Goal: Task Accomplishment & Management: Manage account settings

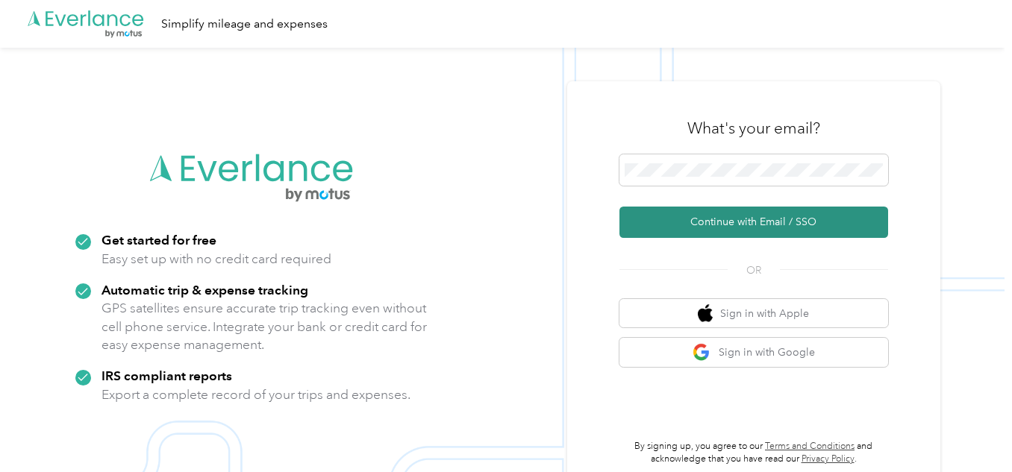
click at [745, 224] on button "Continue with Email / SSO" at bounding box center [753, 222] width 269 height 31
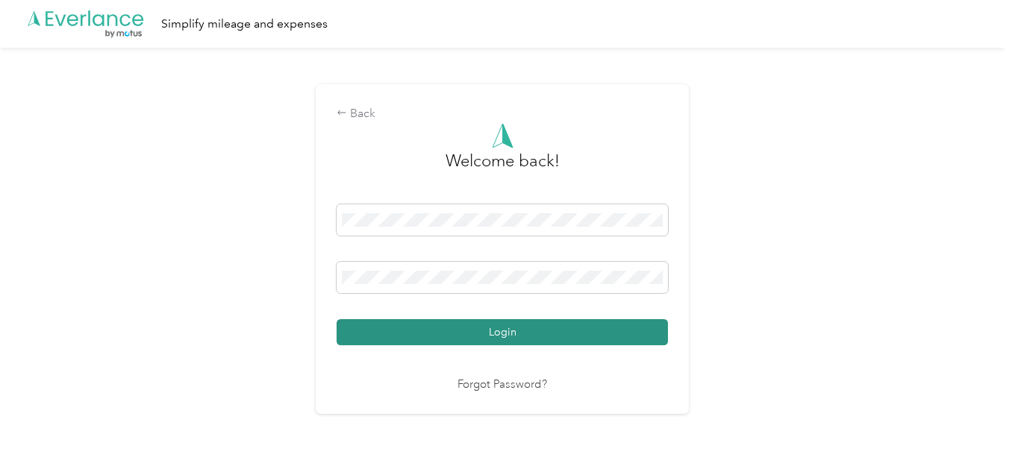
click at [583, 334] on button "Login" at bounding box center [502, 332] width 331 height 26
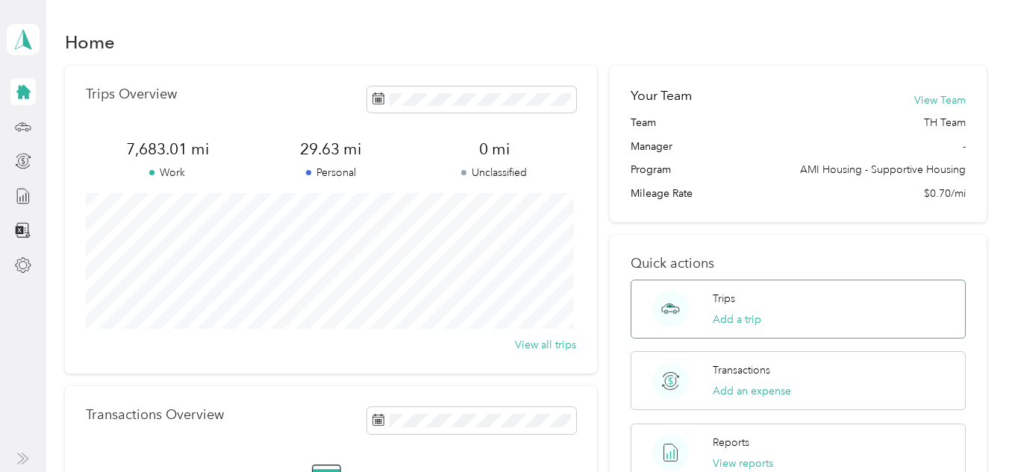
click at [709, 319] on div "Trips Add a trip" at bounding box center [798, 309] width 334 height 59
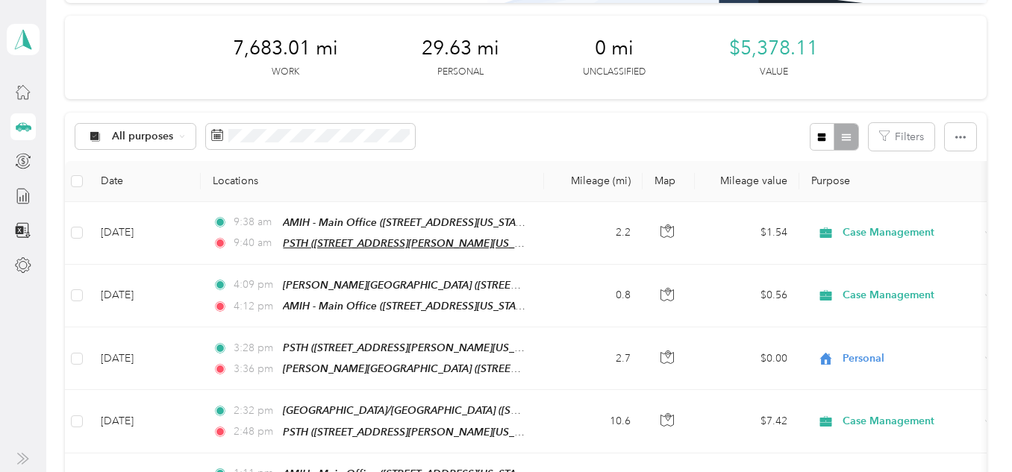
scroll to position [224, 0]
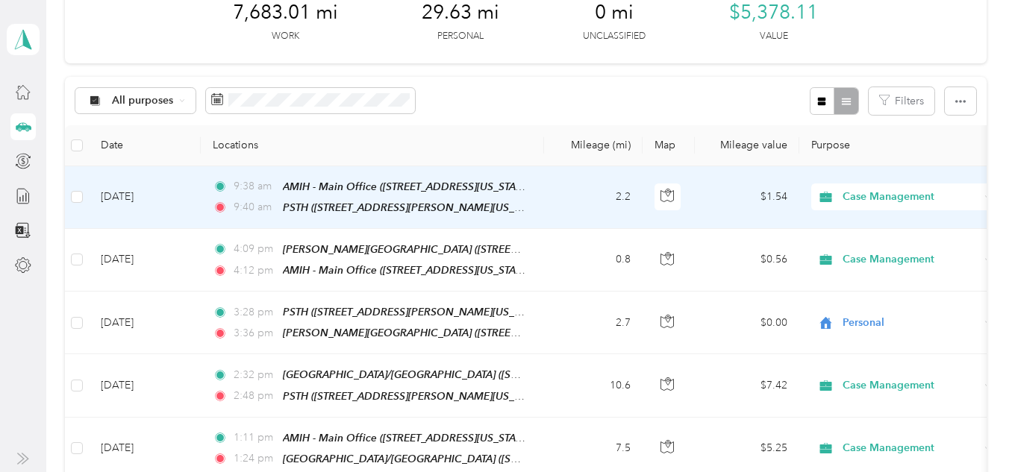
click at [260, 205] on span "9:40 am" at bounding box center [255, 207] width 43 height 16
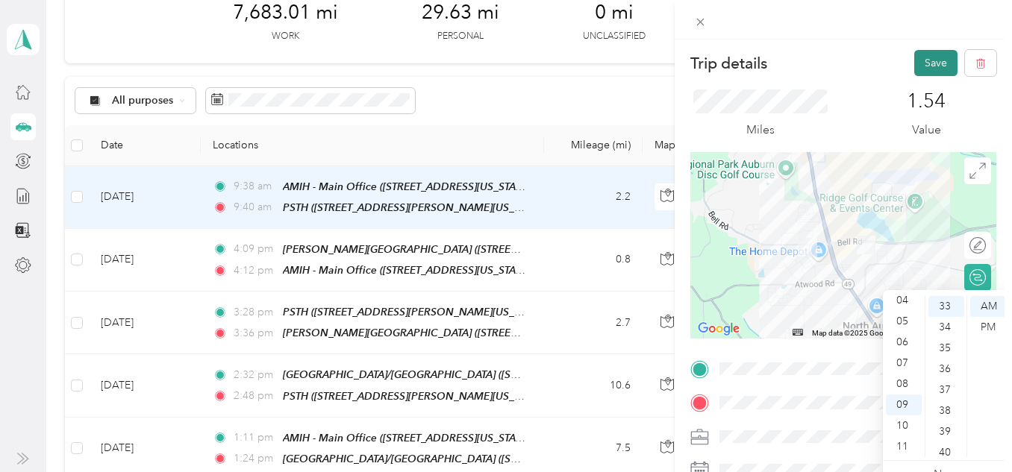
click at [932, 72] on button "Save" at bounding box center [935, 63] width 43 height 26
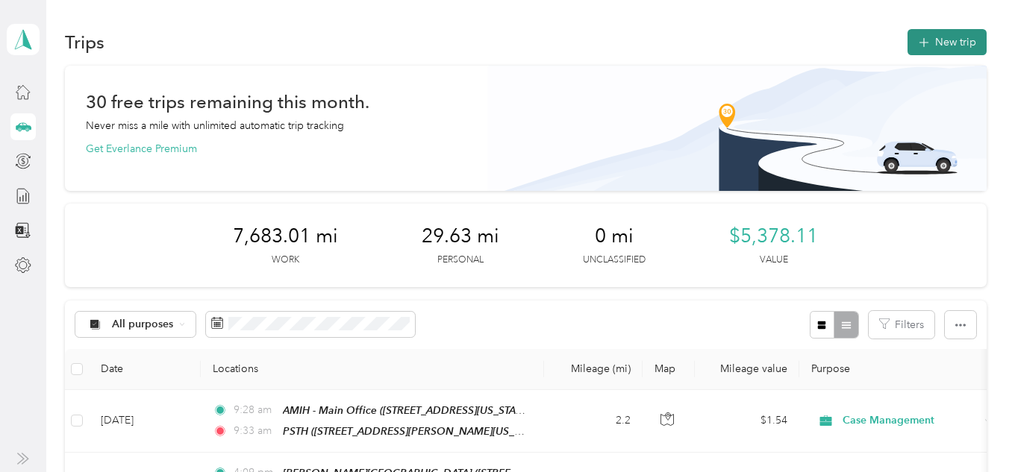
click at [956, 41] on button "New trip" at bounding box center [946, 42] width 79 height 26
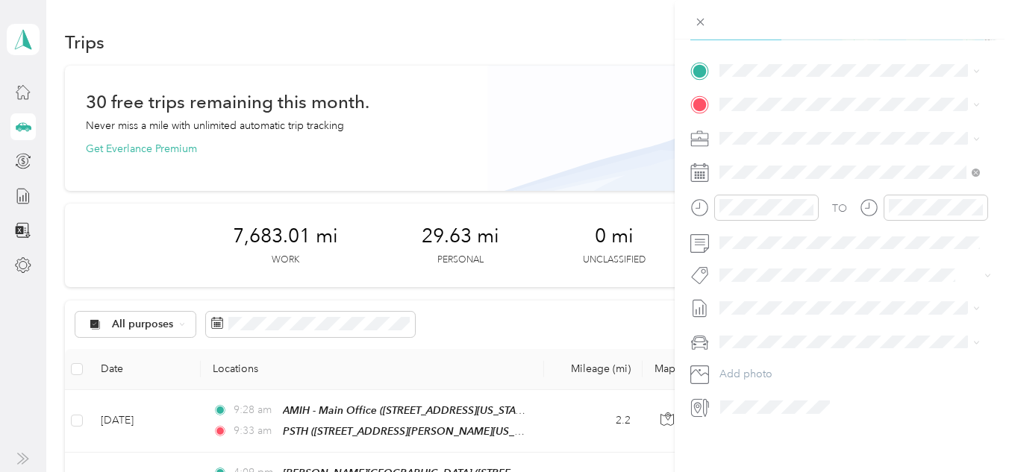
scroll to position [224, 0]
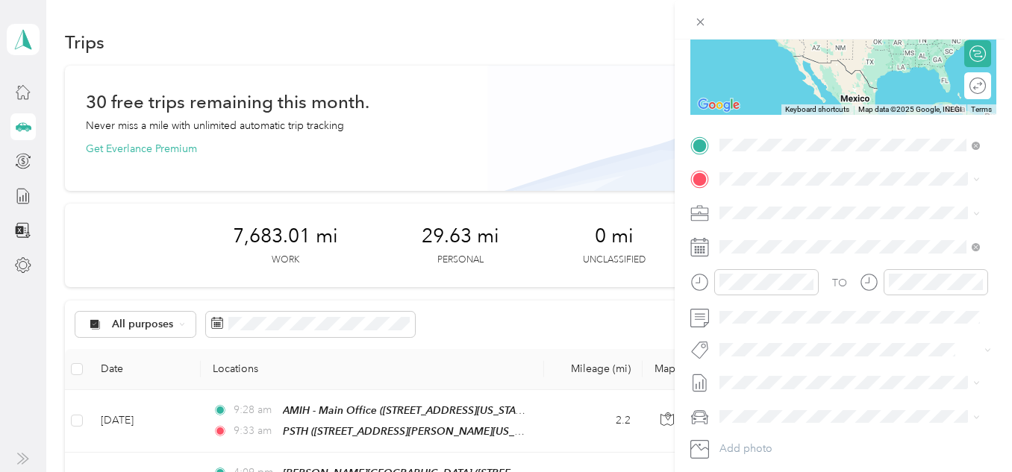
click at [818, 214] on div "TEAM PSTH [STREET_ADDRESS][PERSON_NAME][US_STATE]" at bounding box center [862, 224] width 228 height 52
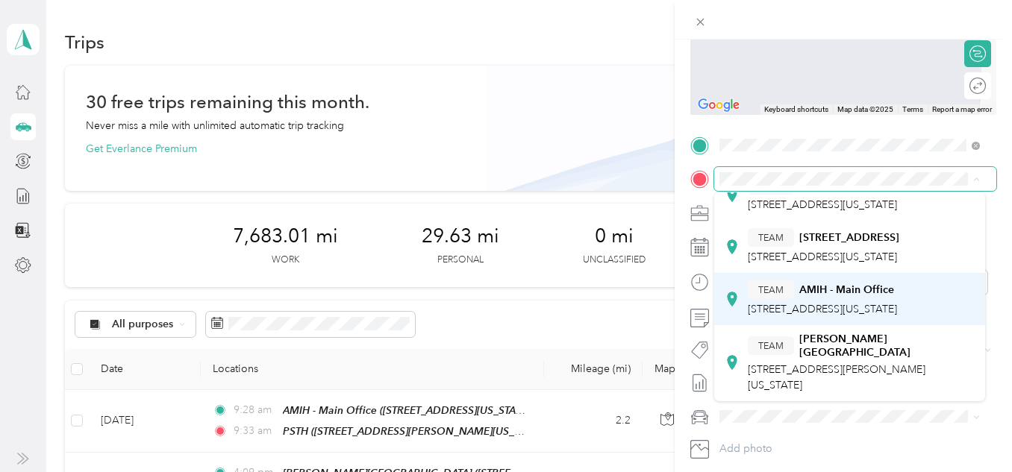
scroll to position [512, 0]
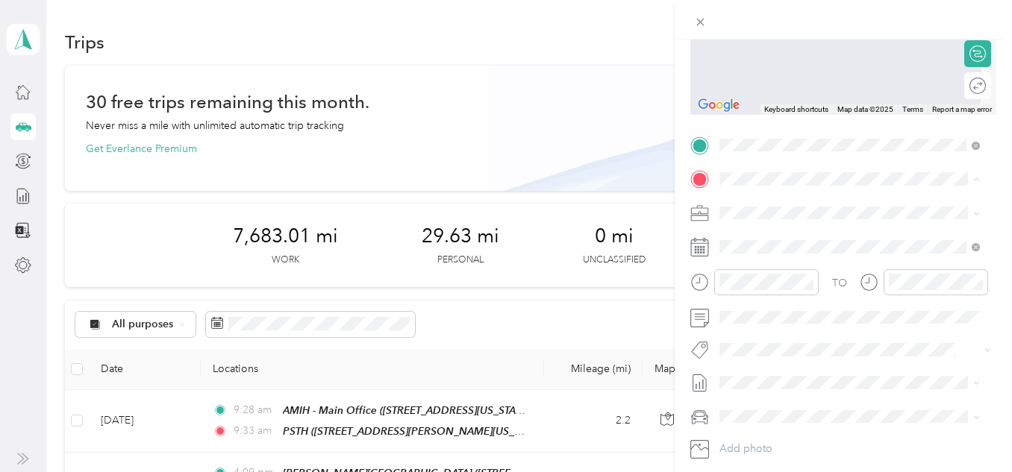
click at [817, 284] on div "TEAM AMIH - Main Office" at bounding box center [822, 290] width 149 height 19
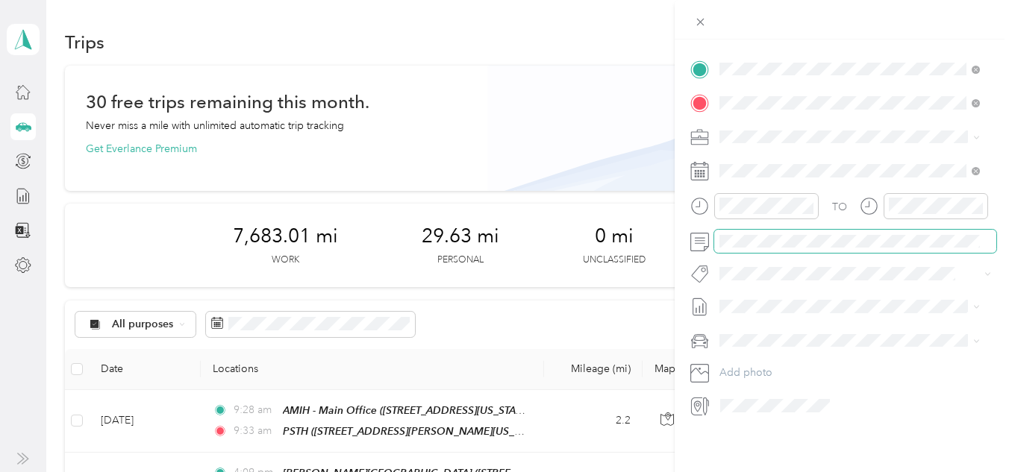
scroll to position [0, 0]
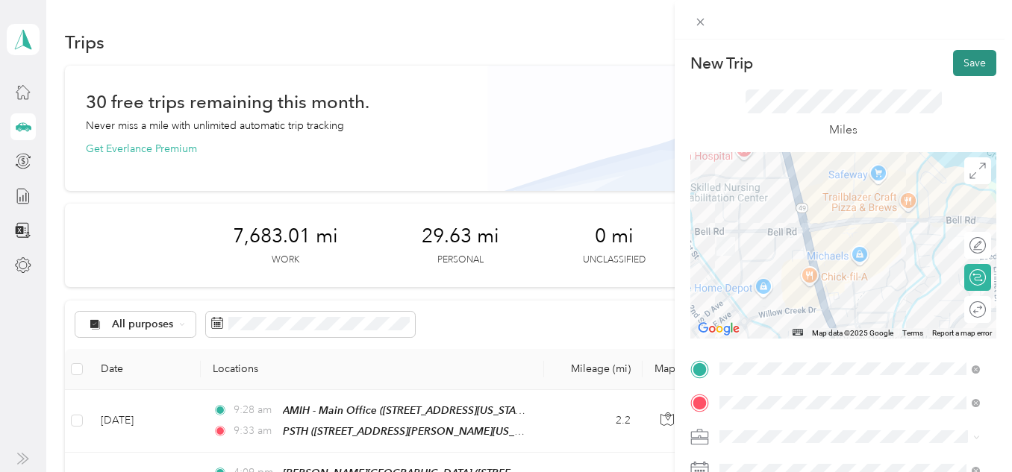
click at [953, 63] on button "Save" at bounding box center [974, 63] width 43 height 26
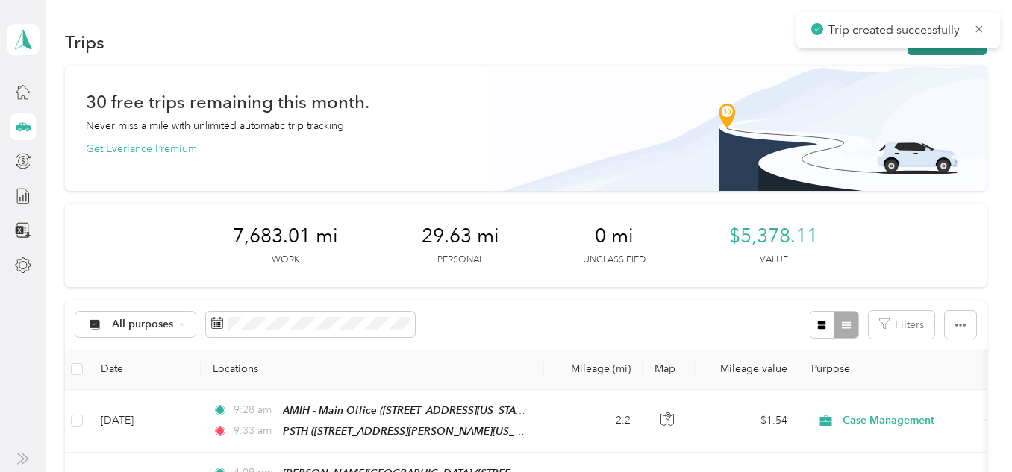
click at [922, 50] on button "New trip" at bounding box center [946, 42] width 79 height 26
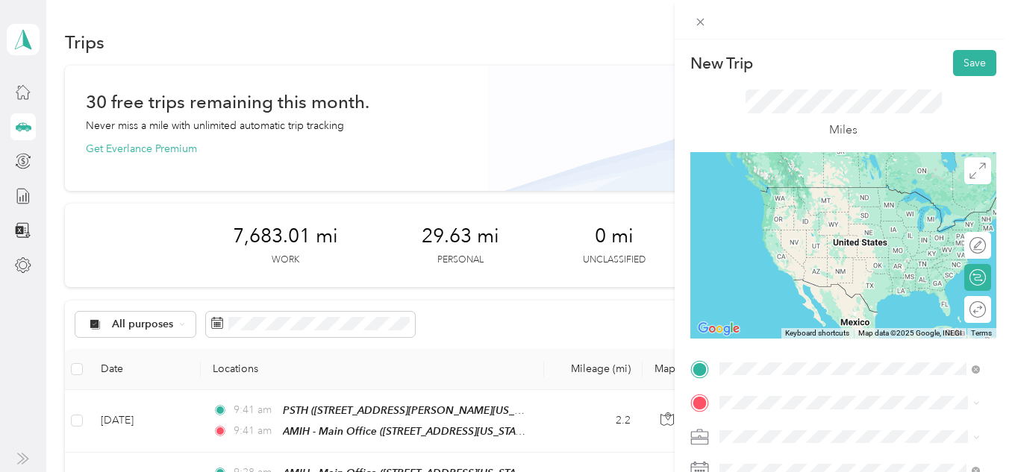
click at [750, 216] on span "[STREET_ADDRESS][US_STATE]" at bounding box center [822, 214] width 149 height 13
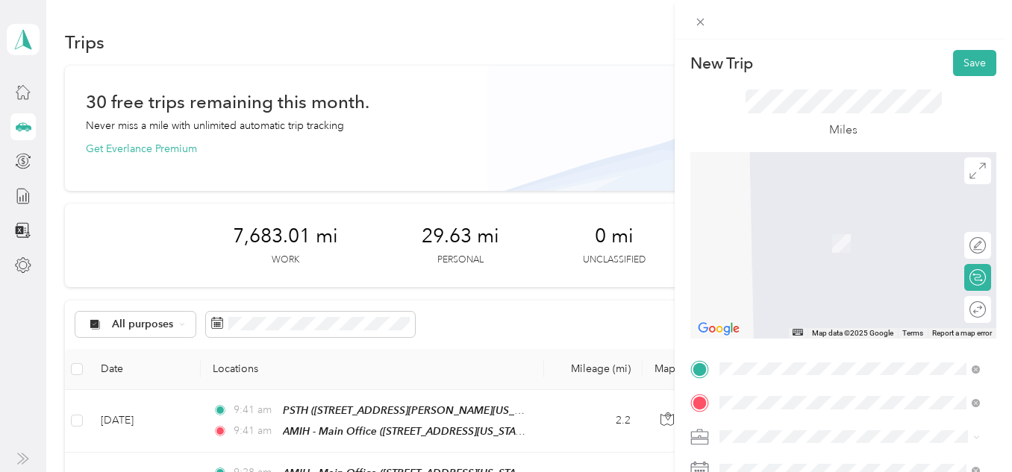
click at [808, 248] on span "[STREET_ADDRESS][US_STATE]" at bounding box center [822, 249] width 149 height 13
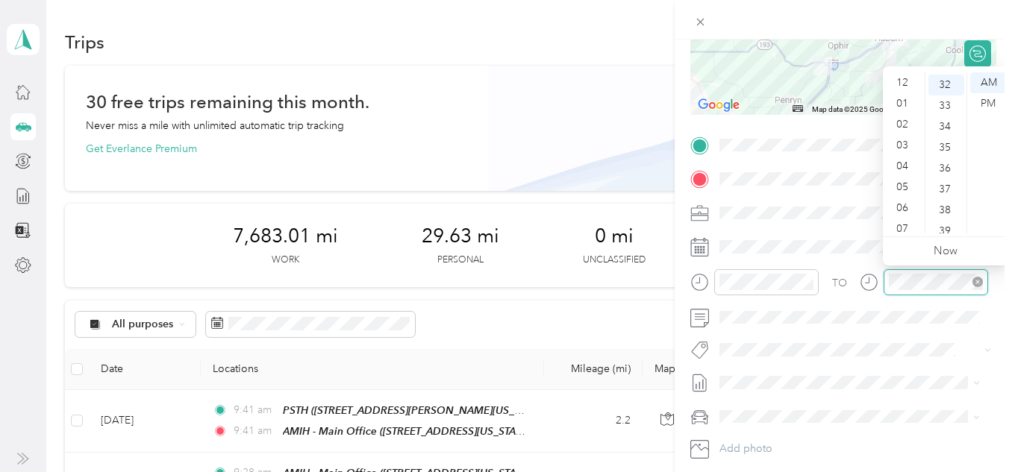
scroll to position [90, 0]
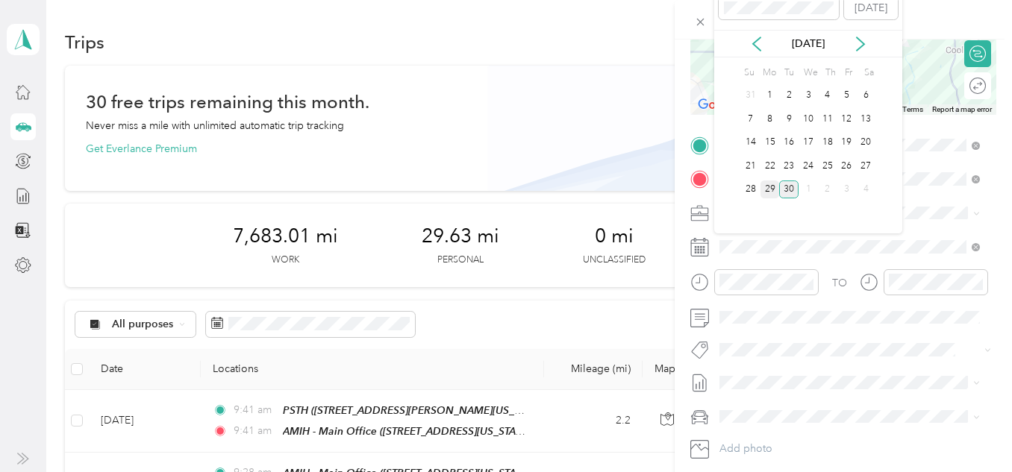
click at [772, 190] on div "29" at bounding box center [769, 190] width 19 height 19
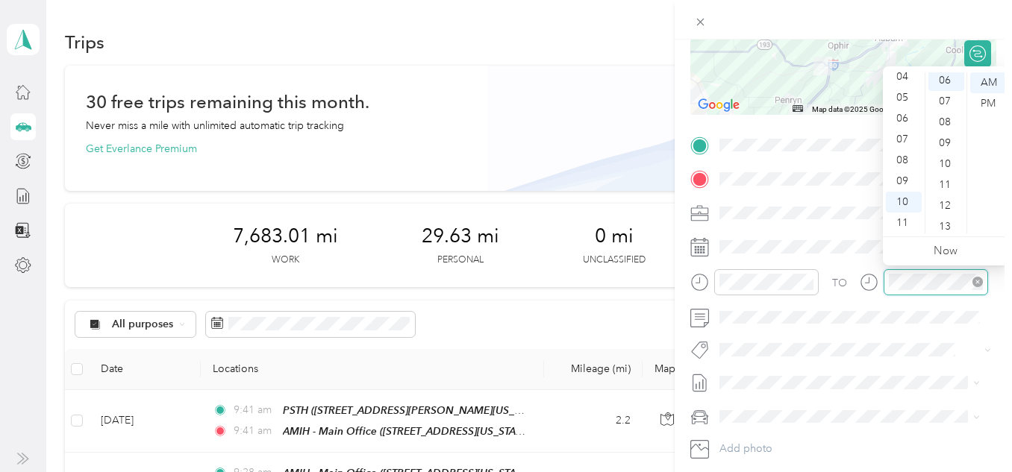
scroll to position [125, 0]
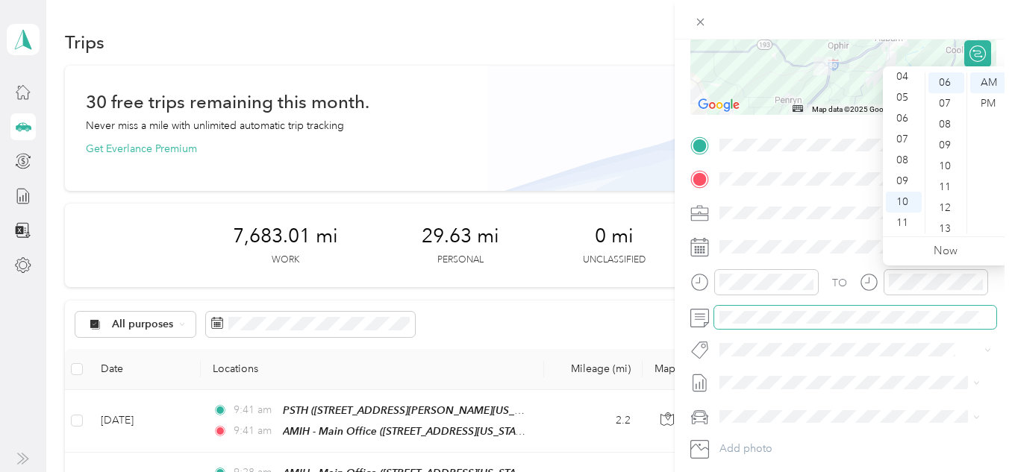
click at [796, 325] on span at bounding box center [855, 318] width 282 height 24
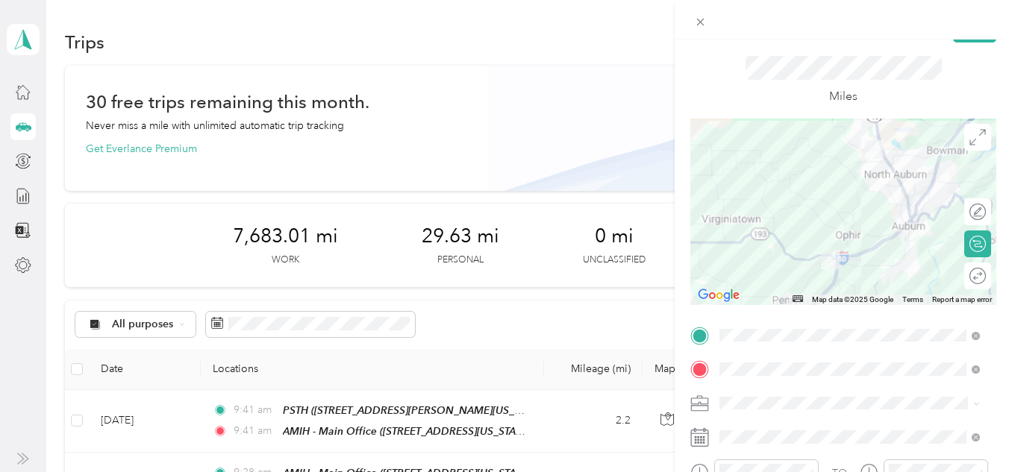
scroll to position [0, 0]
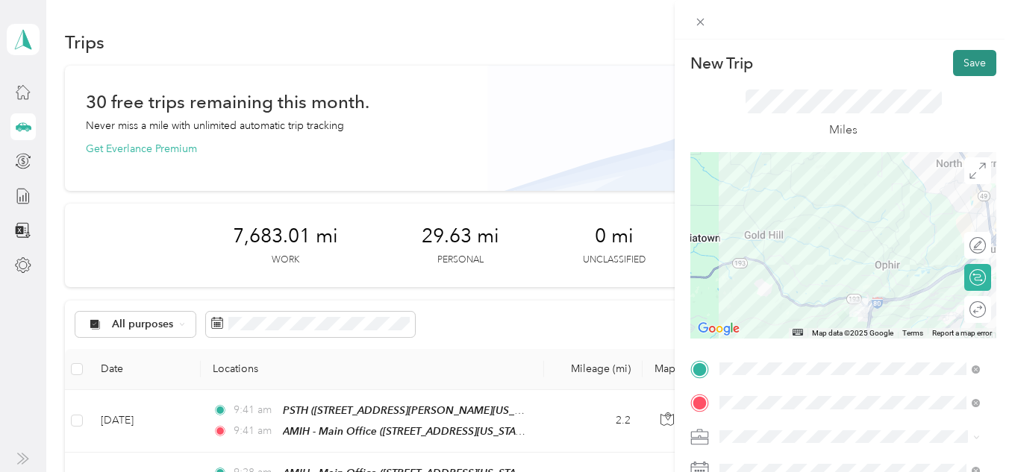
click at [967, 57] on button "Save" at bounding box center [974, 63] width 43 height 26
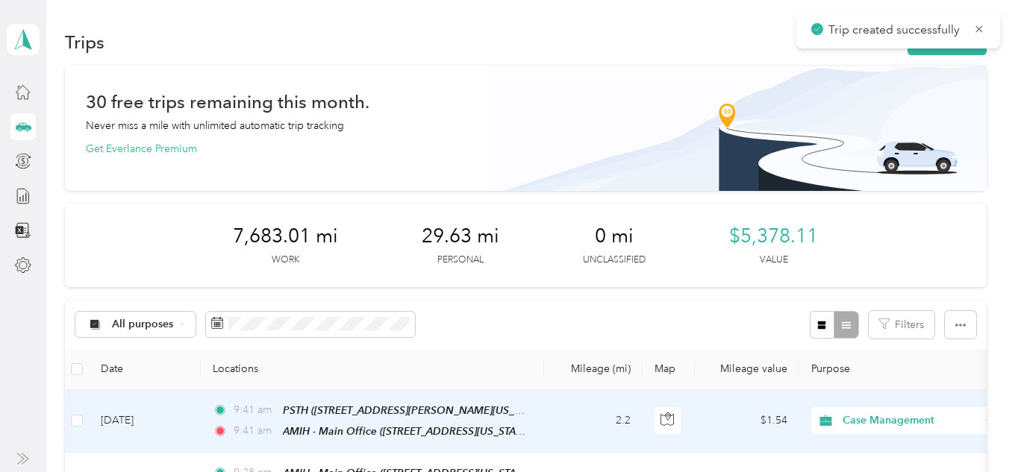
click at [109, 426] on td "[DATE]" at bounding box center [145, 421] width 112 height 63
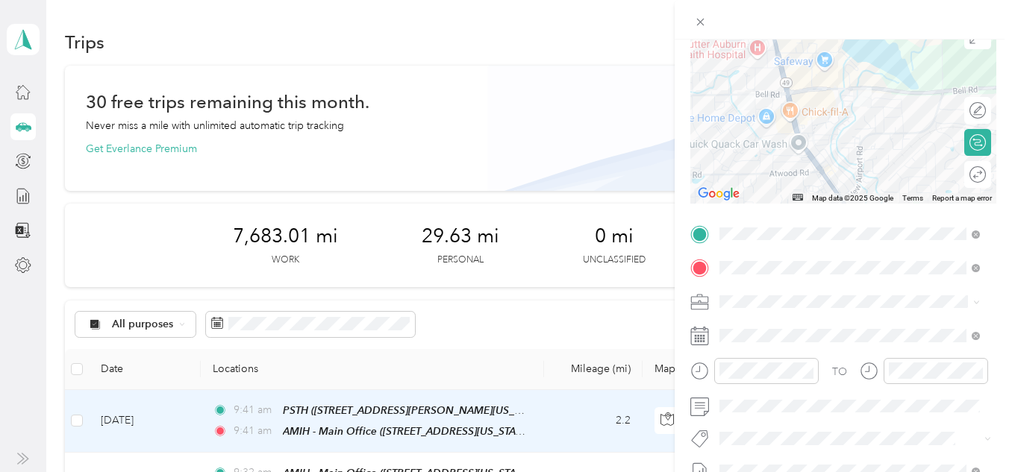
scroll to position [149, 0]
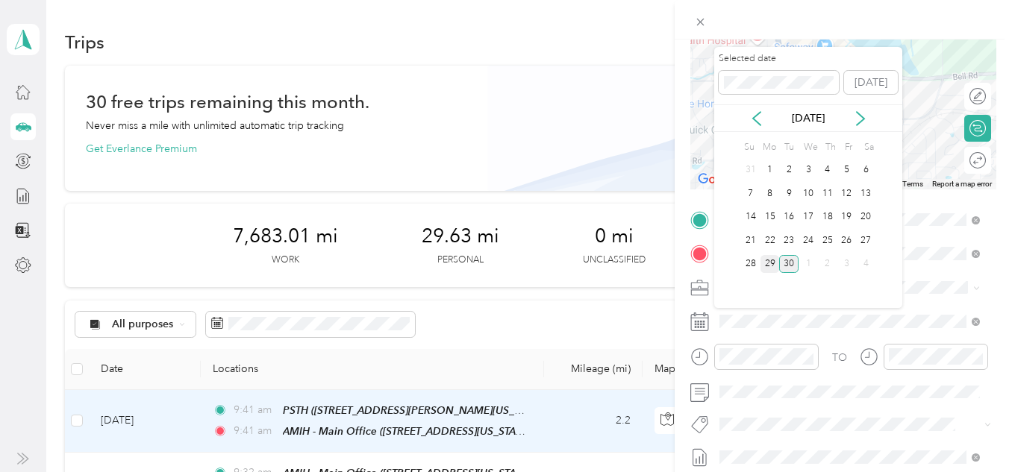
click at [775, 263] on div "29" at bounding box center [769, 264] width 19 height 19
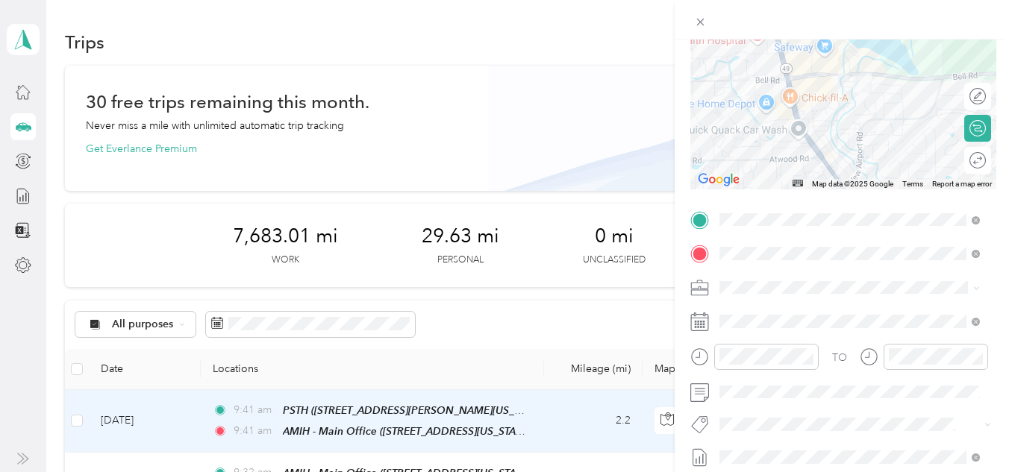
scroll to position [0, 0]
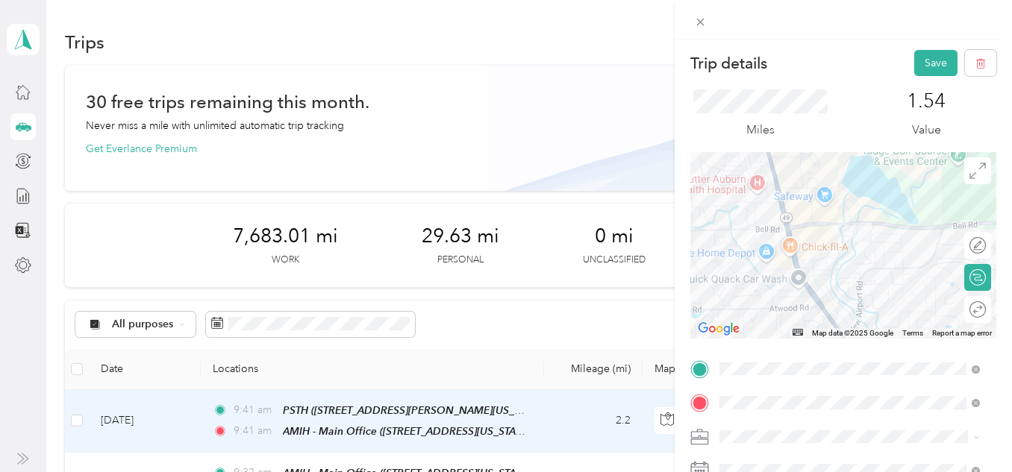
click at [899, 63] on div "Trip details Save" at bounding box center [843, 63] width 306 height 26
click at [915, 59] on button "Save" at bounding box center [935, 63] width 43 height 26
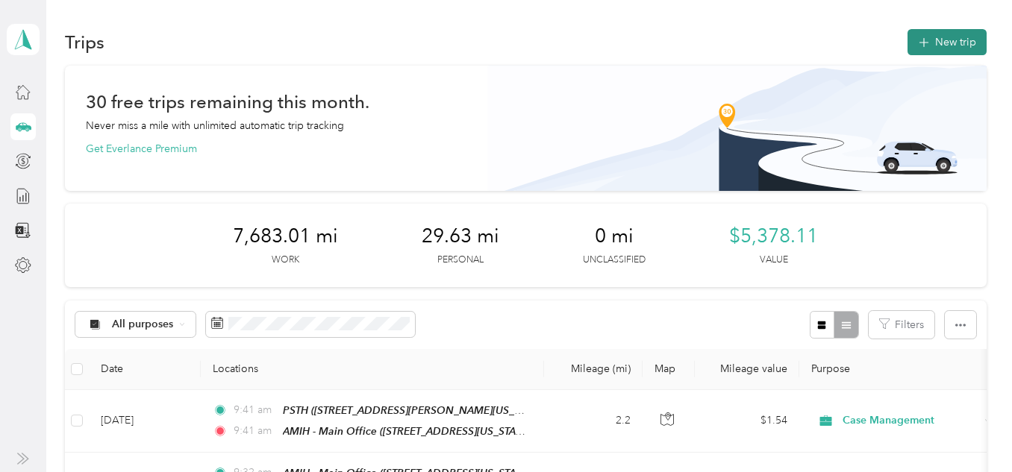
click at [939, 43] on button "New trip" at bounding box center [946, 42] width 79 height 26
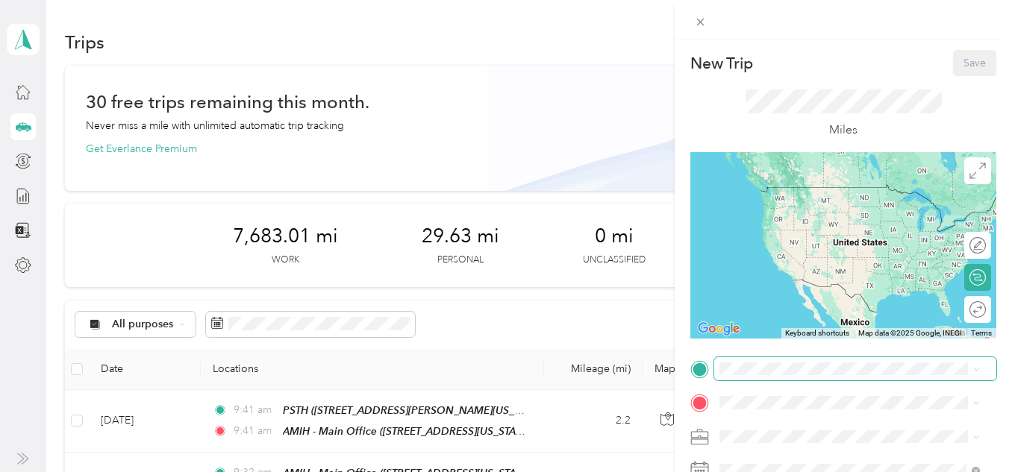
click at [792, 364] on span at bounding box center [855, 369] width 282 height 24
click at [880, 208] on span "[STREET_ADDRESS][US_STATE]" at bounding box center [822, 213] width 149 height 13
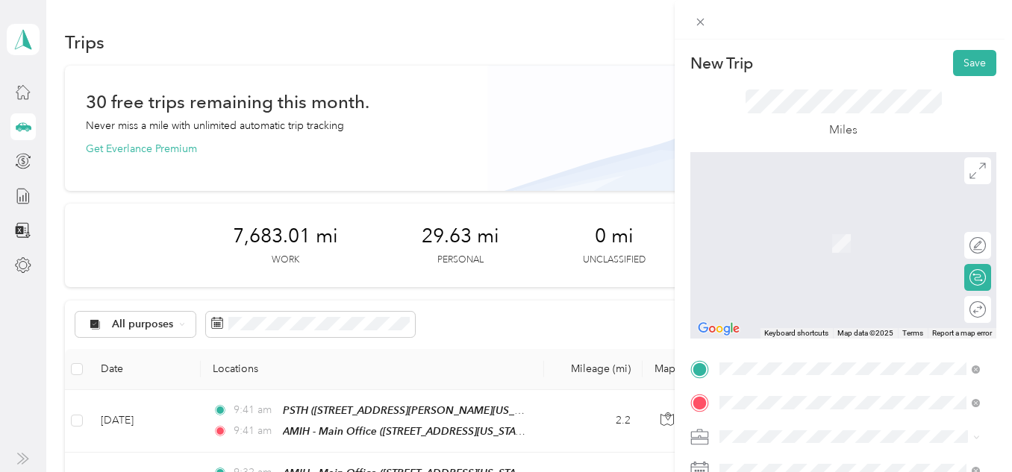
click at [792, 247] on span "[STREET_ADDRESS][US_STATE]" at bounding box center [822, 249] width 149 height 13
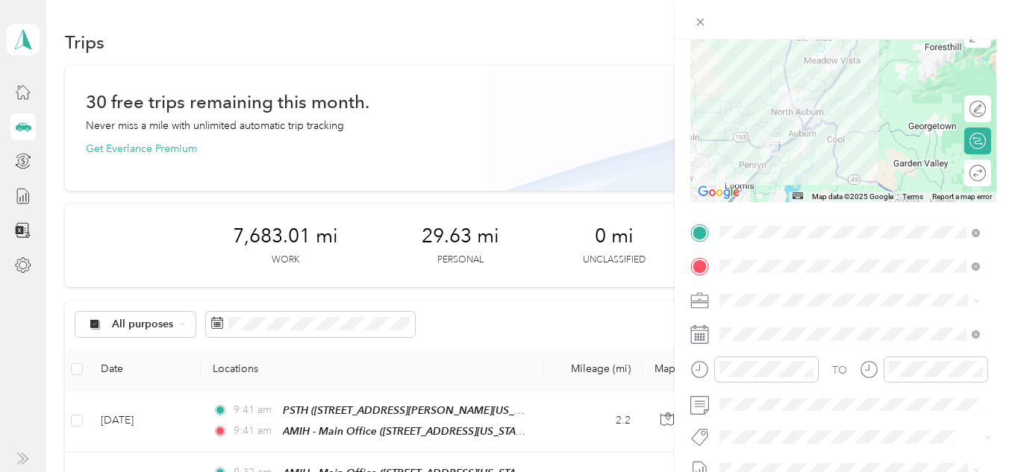
scroll to position [224, 0]
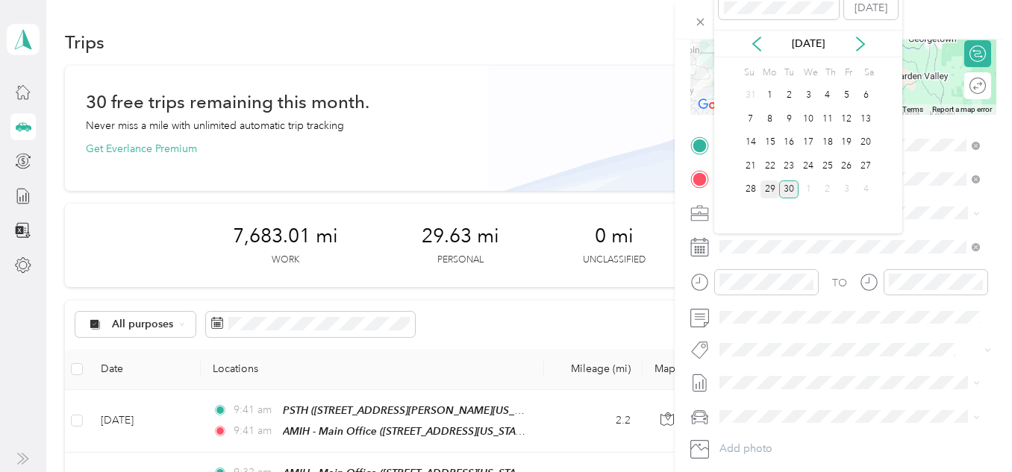
click at [766, 190] on div "29" at bounding box center [769, 190] width 19 height 19
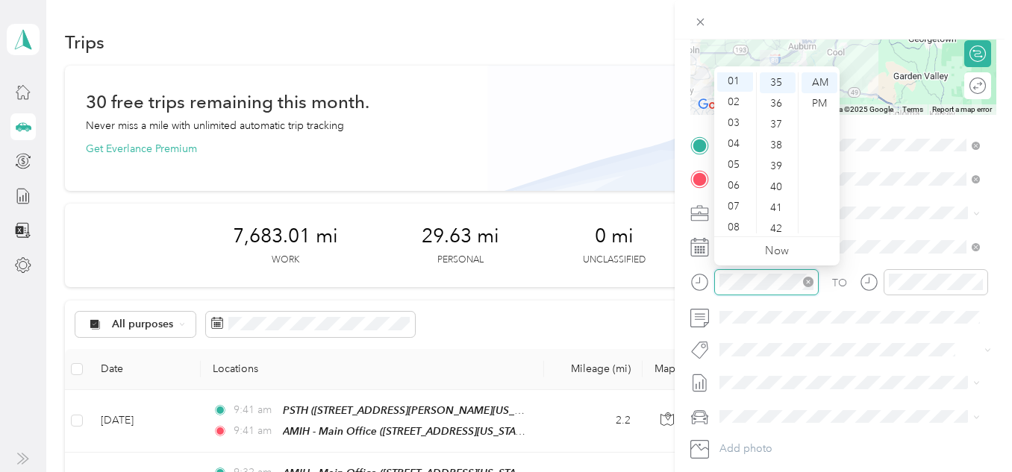
scroll to position [21, 0]
